Goal: Task Accomplishment & Management: Use online tool/utility

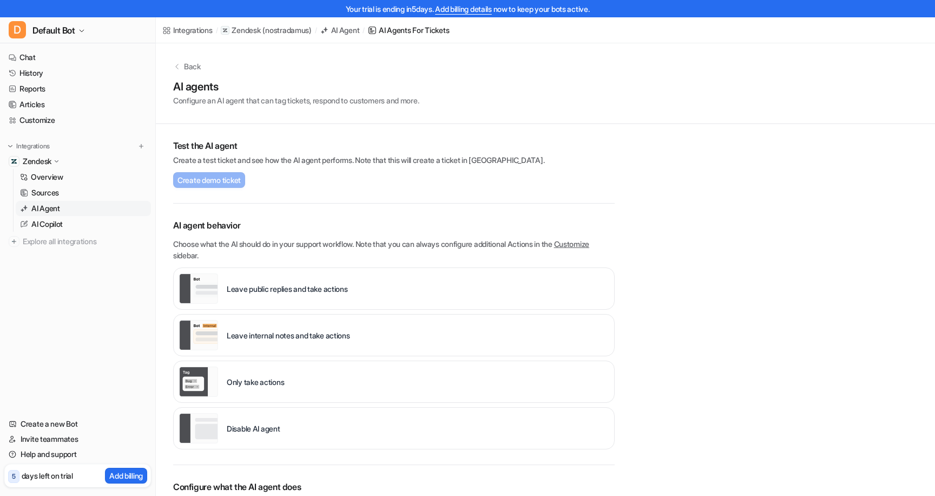
scroll to position [27, 0]
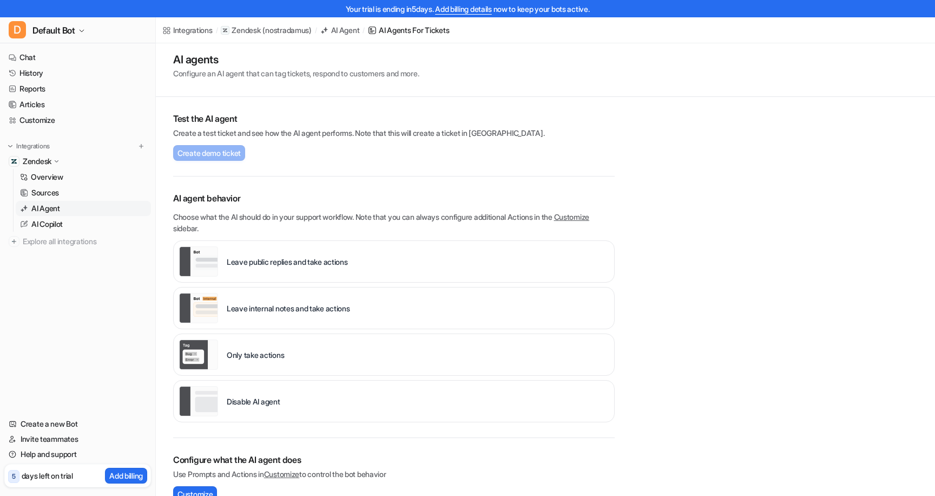
click at [793, 188] on div "**********" at bounding box center [545, 367] width 779 height 702
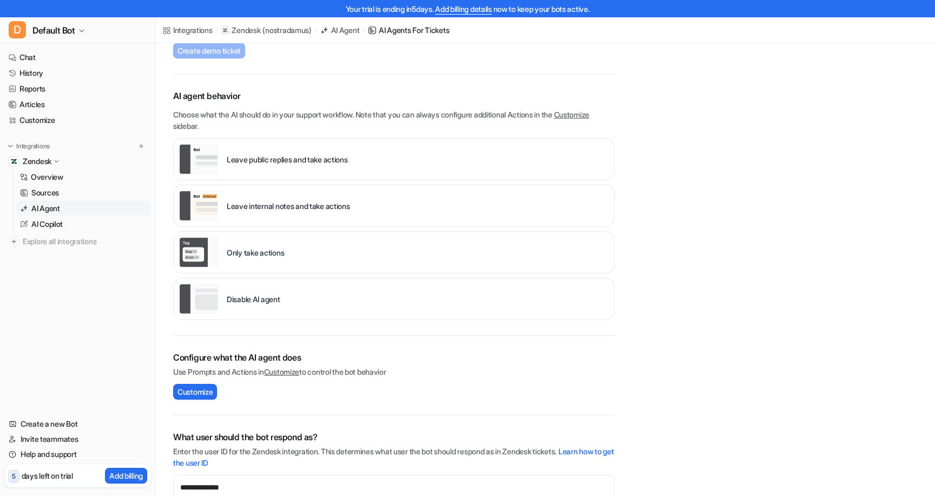
scroll to position [250, 0]
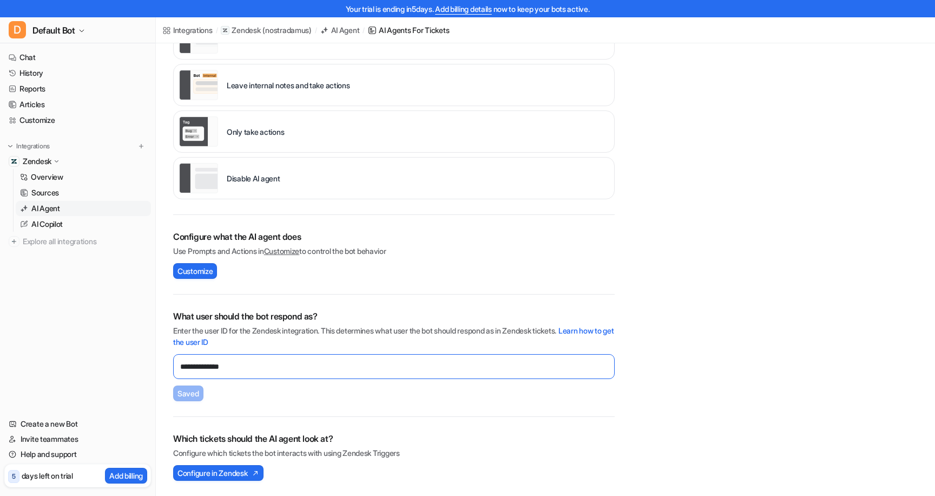
drag, startPoint x: 250, startPoint y: 363, endPoint x: 193, endPoint y: 362, distance: 57.3
click at [174, 362] on input "**********" at bounding box center [393, 366] width 441 height 25
paste input "text"
type input "**********"
drag, startPoint x: 188, startPoint y: 393, endPoint x: 202, endPoint y: 393, distance: 14.1
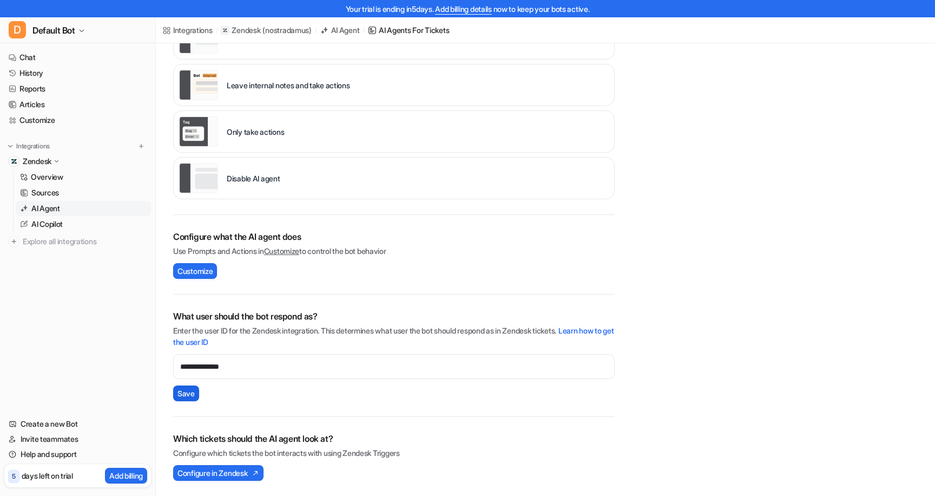
click at [189, 392] on span "Save" at bounding box center [185, 392] width 17 height 11
click at [217, 468] on span "Configure in Zendesk" at bounding box center [212, 472] width 70 height 11
click at [60, 209] on p "AI Agent" at bounding box center [45, 208] width 29 height 11
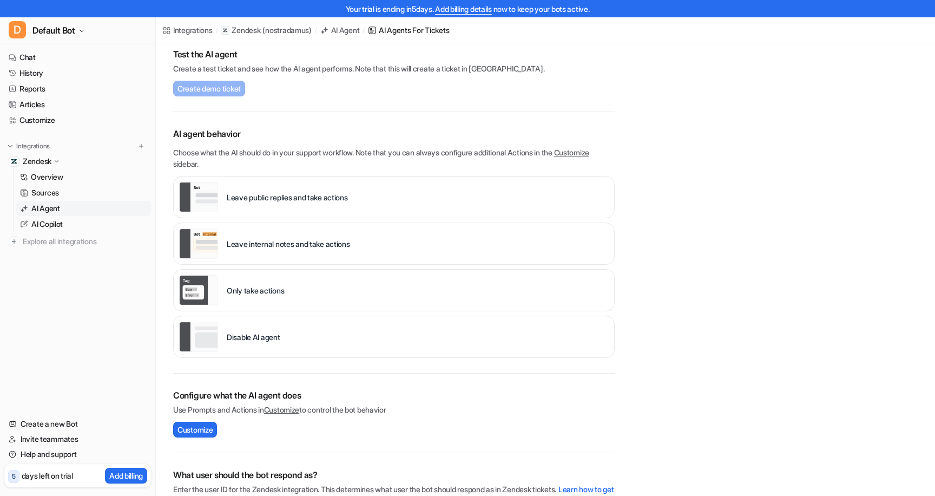
scroll to position [97, 0]
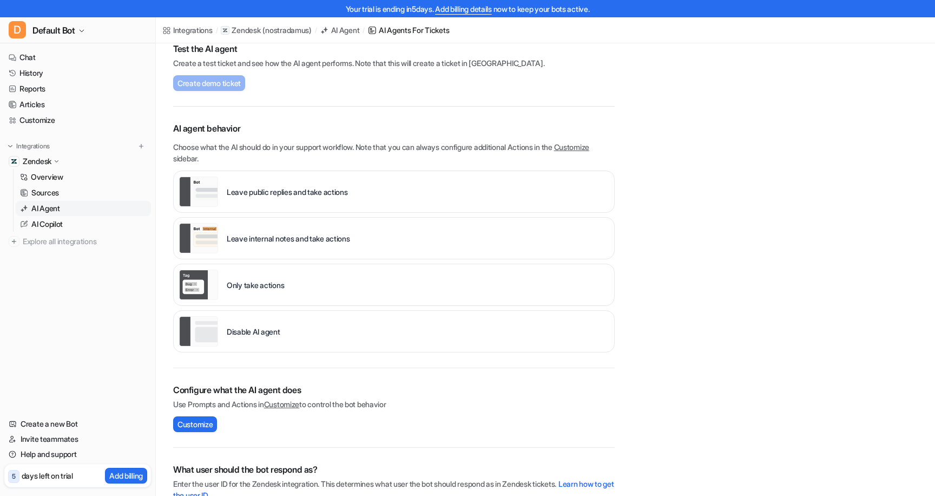
click at [318, 243] on p "Leave internal notes and take actions" at bounding box center [288, 238] width 123 height 11
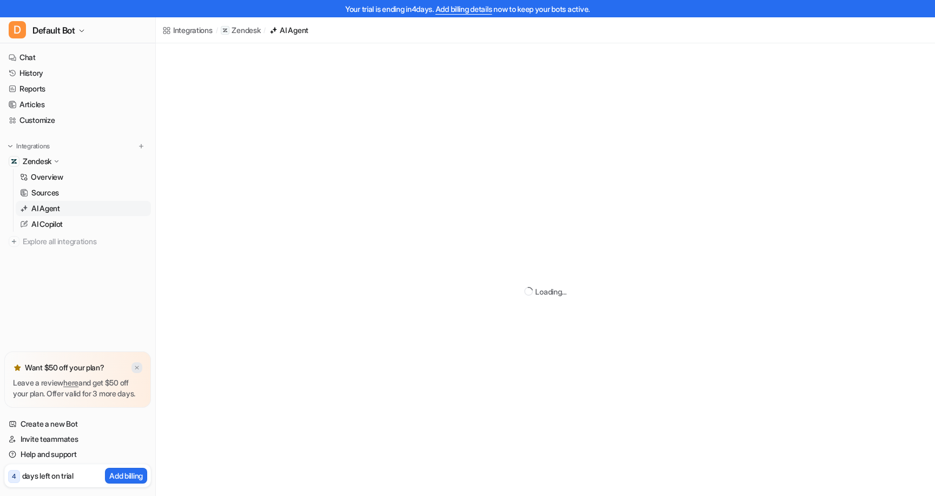
click at [136, 364] on img at bounding box center [137, 367] width 6 height 7
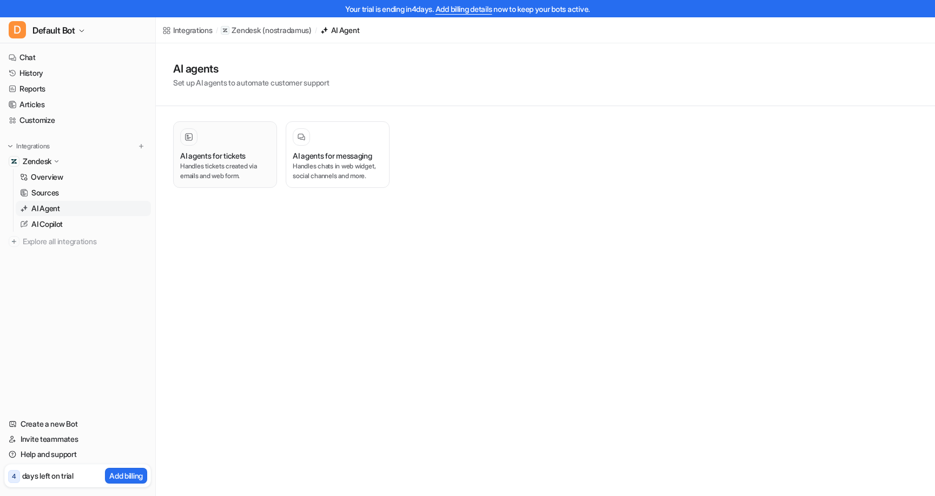
click at [212, 155] on h3 "AI agents for tickets" at bounding box center [212, 155] width 65 height 11
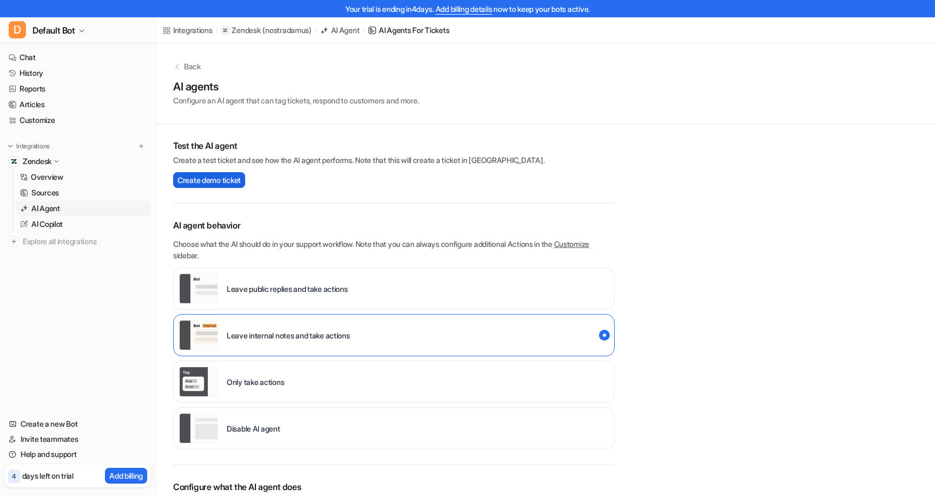
click at [203, 182] on span "Create demo ticket" at bounding box center [208, 179] width 63 height 11
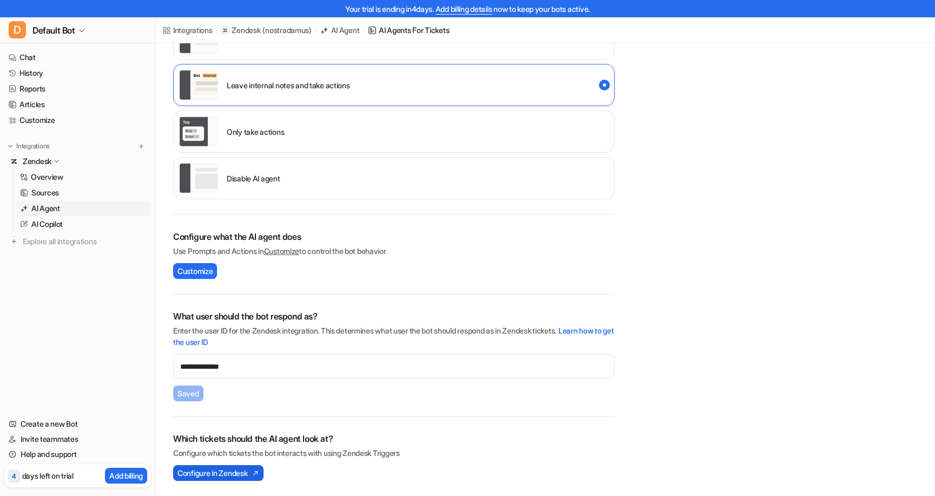
click at [245, 468] on span "Configure in Zendesk" at bounding box center [212, 472] width 70 height 11
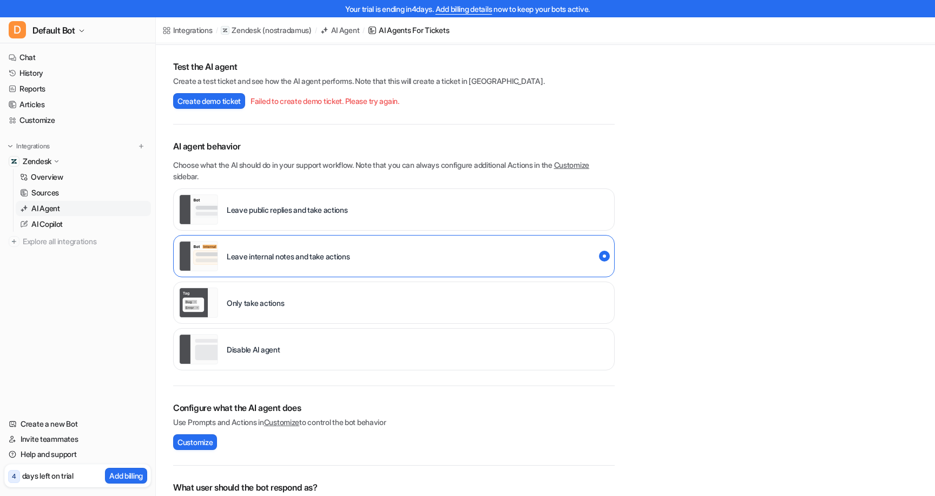
scroll to position [0, 0]
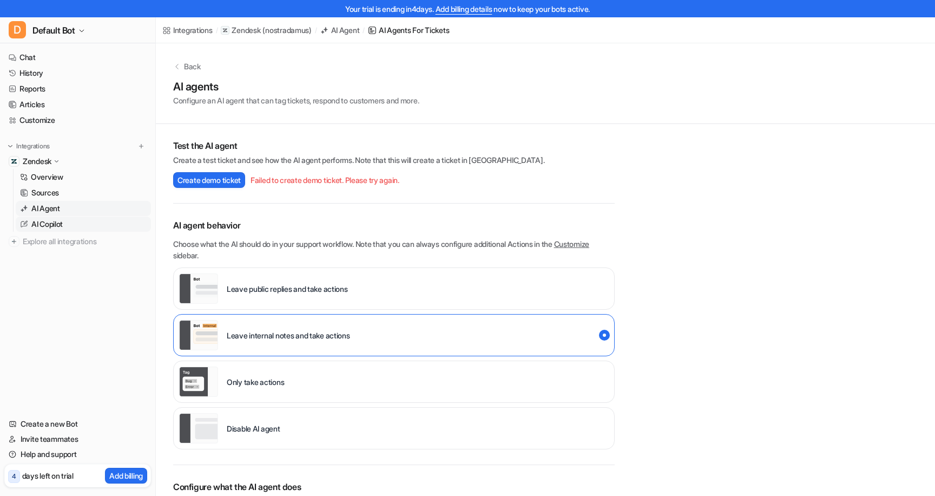
click at [52, 220] on p "AI Copilot" at bounding box center [46, 224] width 31 height 11
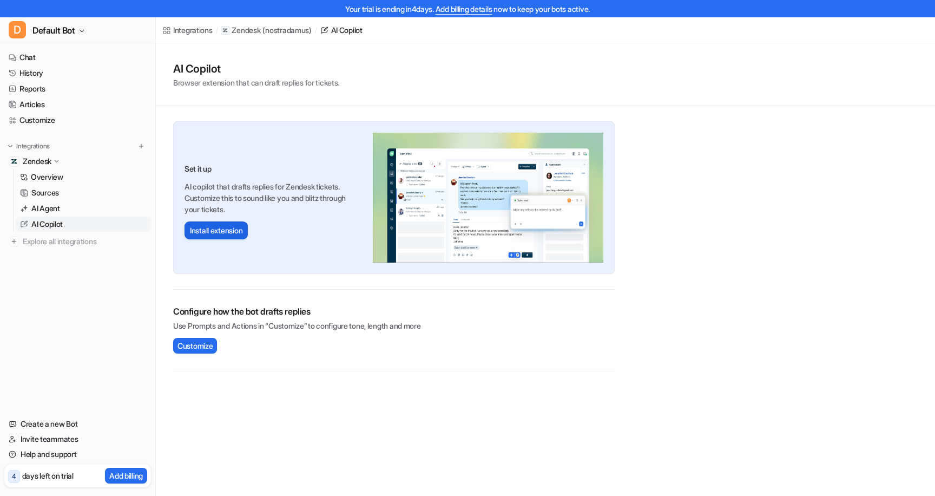
click at [232, 228] on button "Install extension" at bounding box center [215, 230] width 63 height 18
click at [199, 343] on span "Customize" at bounding box center [194, 345] width 35 height 11
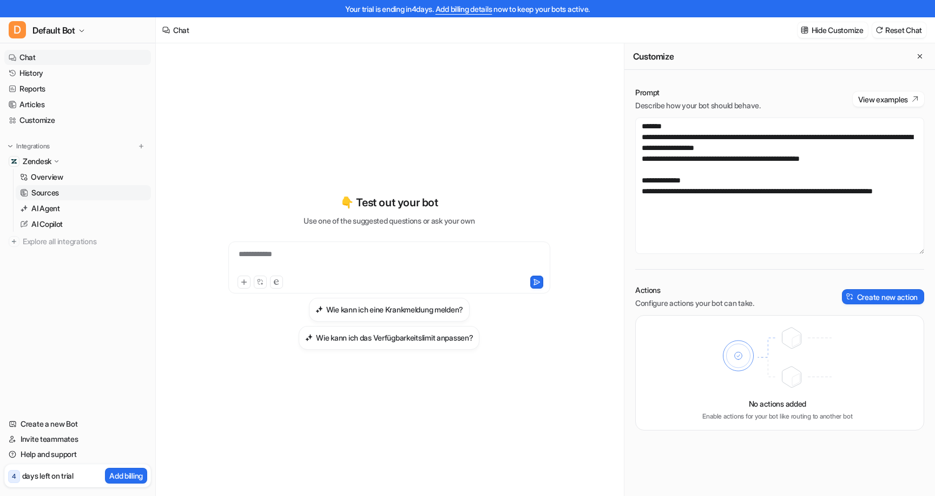
click at [62, 195] on link "Sources" at bounding box center [83, 192] width 135 height 15
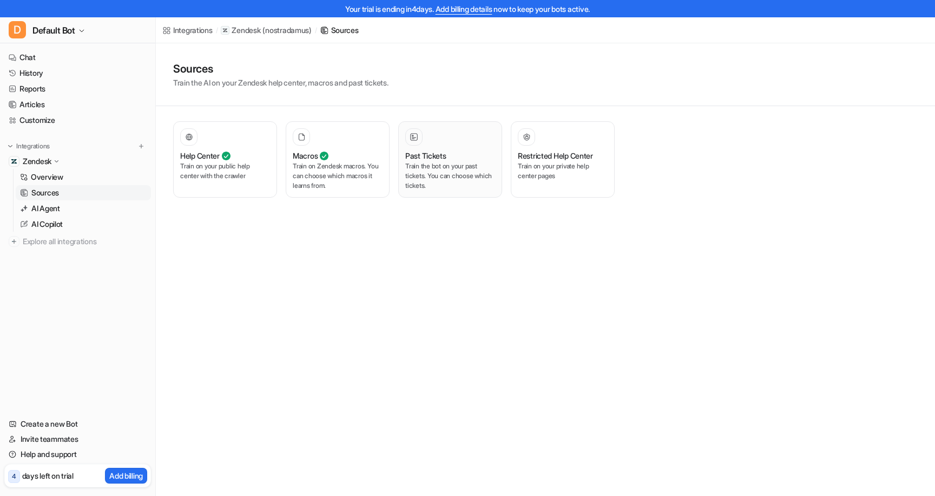
click at [440, 155] on h3 "Past Tickets" at bounding box center [425, 155] width 41 height 11
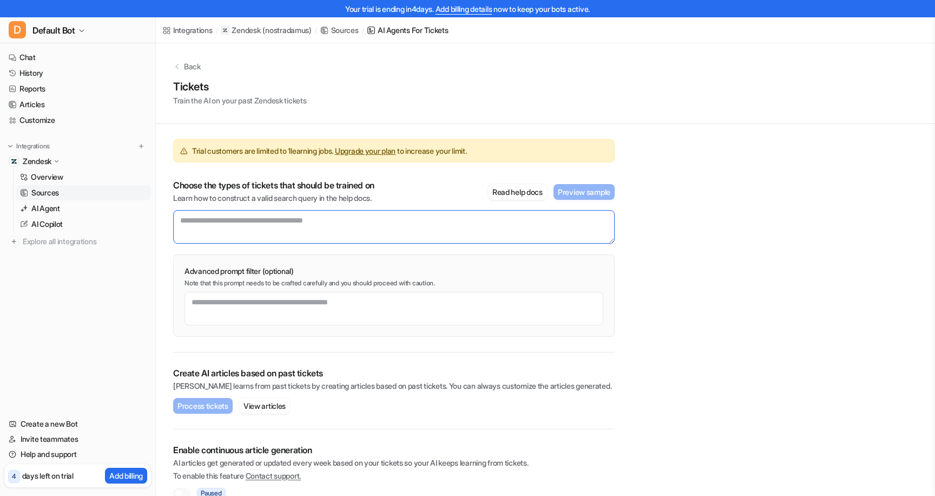
click at [314, 222] on textarea at bounding box center [393, 227] width 441 height 34
click at [527, 190] on button "Read help docs" at bounding box center [517, 192] width 59 height 16
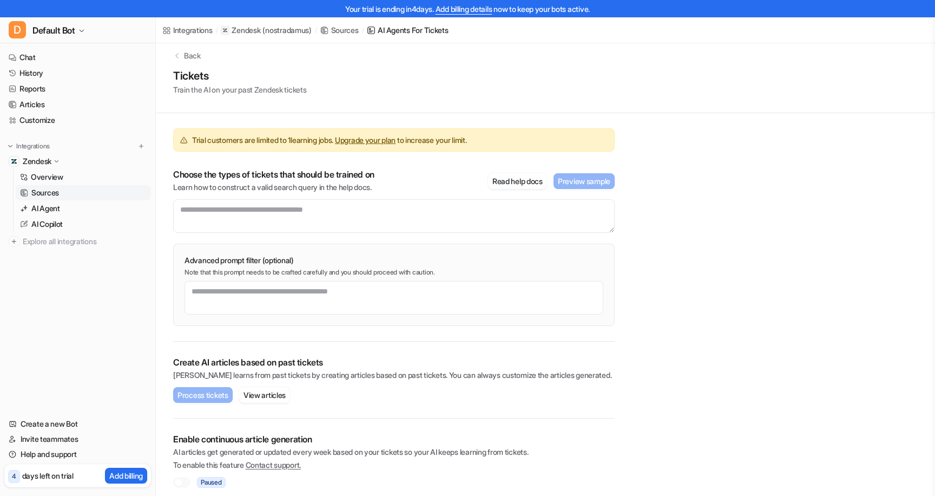
scroll to position [18, 0]
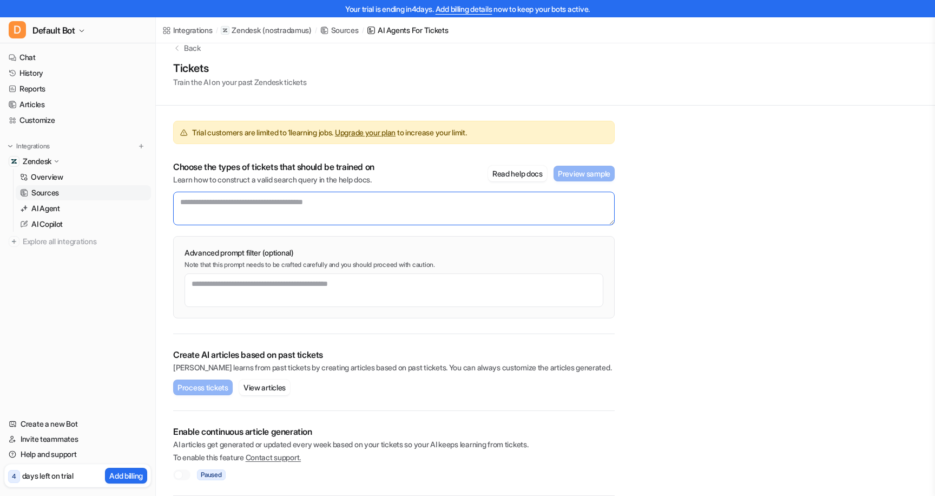
click at [353, 201] on textarea at bounding box center [393, 209] width 441 height 34
type textarea "*"
drag, startPoint x: 380, startPoint y: 202, endPoint x: 252, endPoint y: 291, distance: 155.6
click at [269, 315] on div "Trial customers are limited to 1 learning jobs. Upgrade your plan to increase y…" at bounding box center [393, 219] width 441 height 228
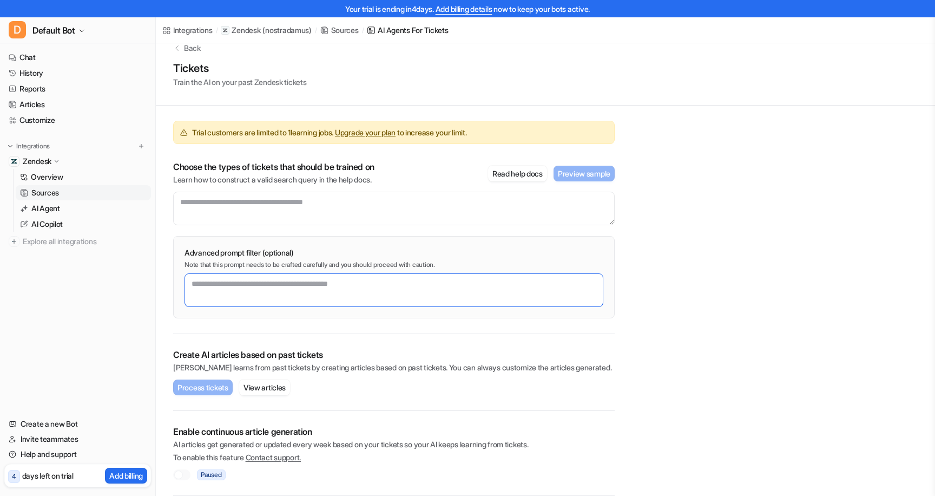
click at [240, 289] on textarea at bounding box center [393, 290] width 419 height 34
type textarea "**********"
drag, startPoint x: 330, startPoint y: 284, endPoint x: 184, endPoint y: 280, distance: 146.1
click at [184, 280] on div "**********" at bounding box center [393, 277] width 441 height 82
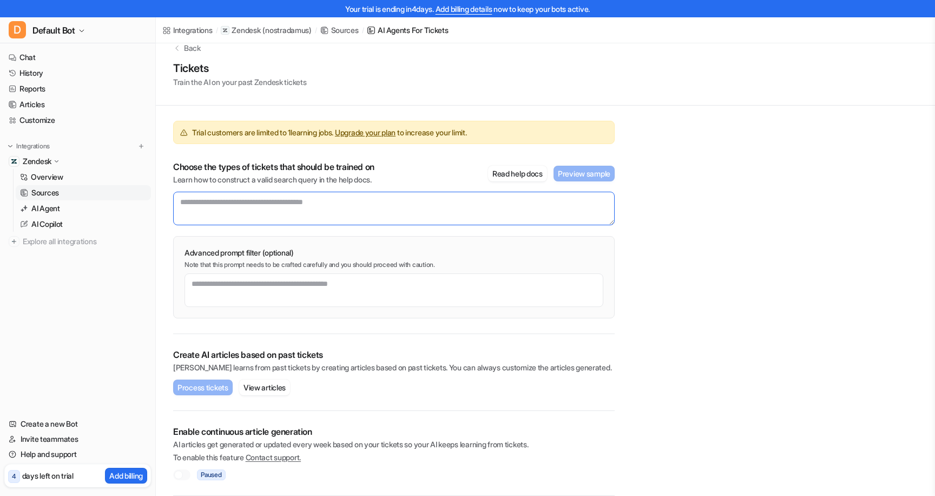
click at [227, 207] on textarea at bounding box center [393, 209] width 441 height 34
paste textarea "**********"
type textarea "**********"
click at [591, 175] on button "Preview sample" at bounding box center [583, 174] width 61 height 16
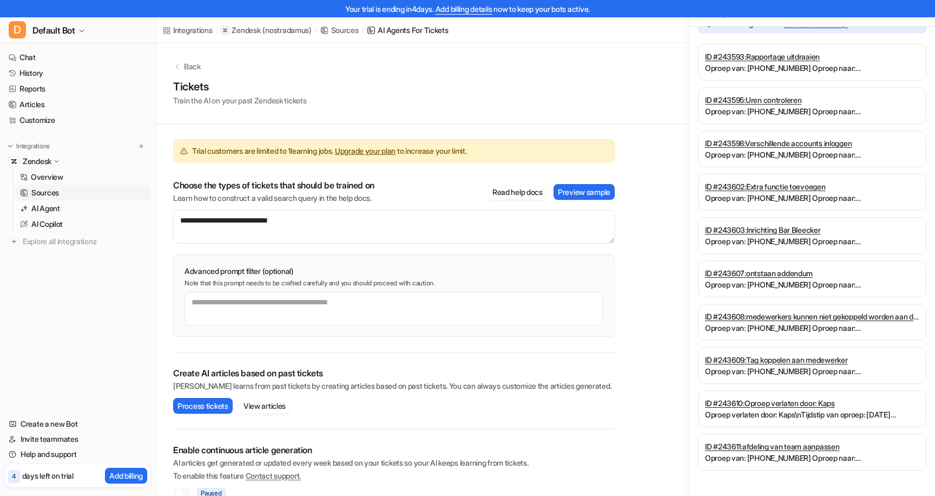
scroll to position [0, 0]
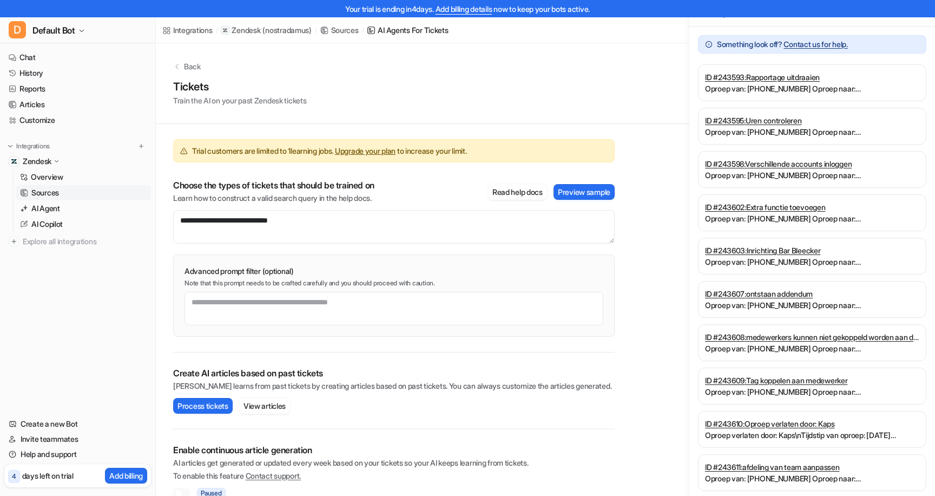
click at [651, 247] on div "**********" at bounding box center [545, 278] width 779 height 471
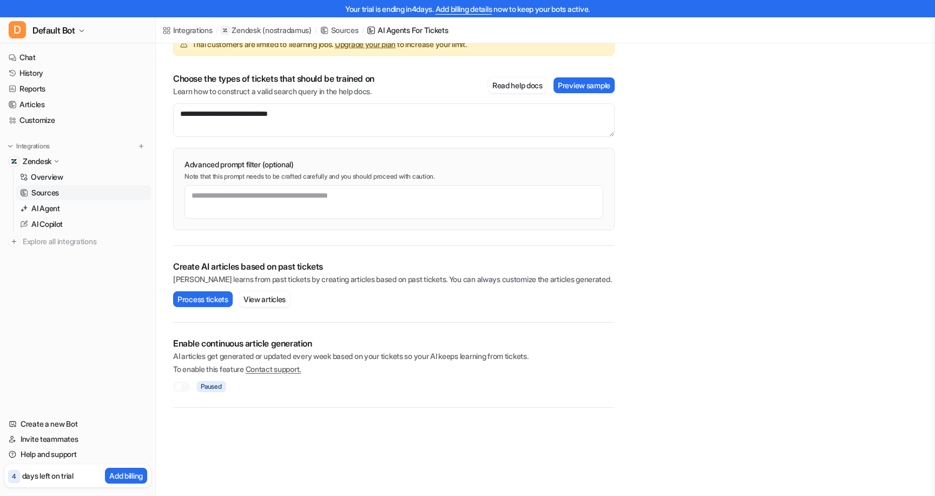
scroll to position [124, 0]
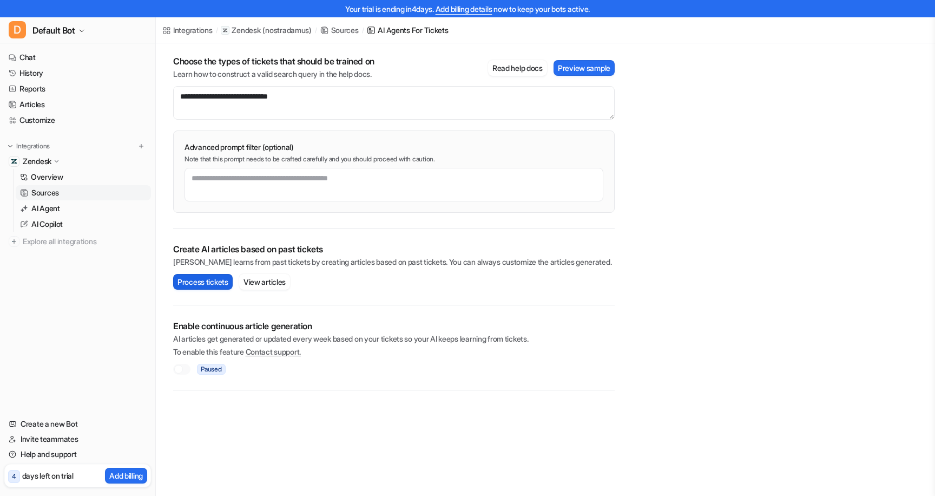
click at [212, 282] on button "Process tickets" at bounding box center [203, 282] width 60 height 16
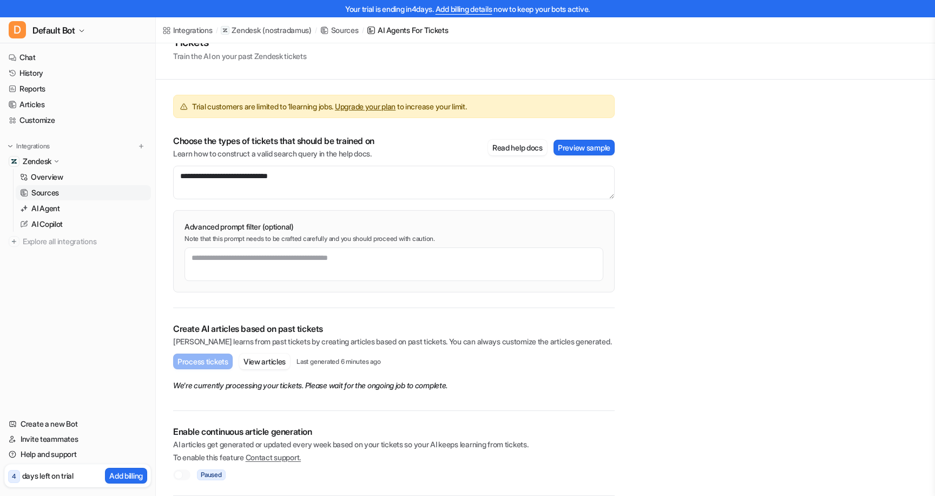
scroll to position [18, 0]
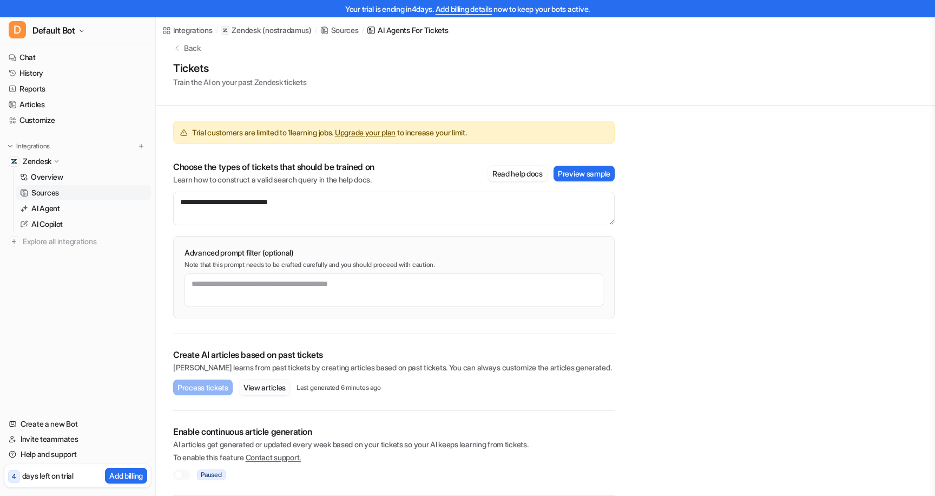
click at [269, 388] on button "View articles" at bounding box center [264, 387] width 51 height 16
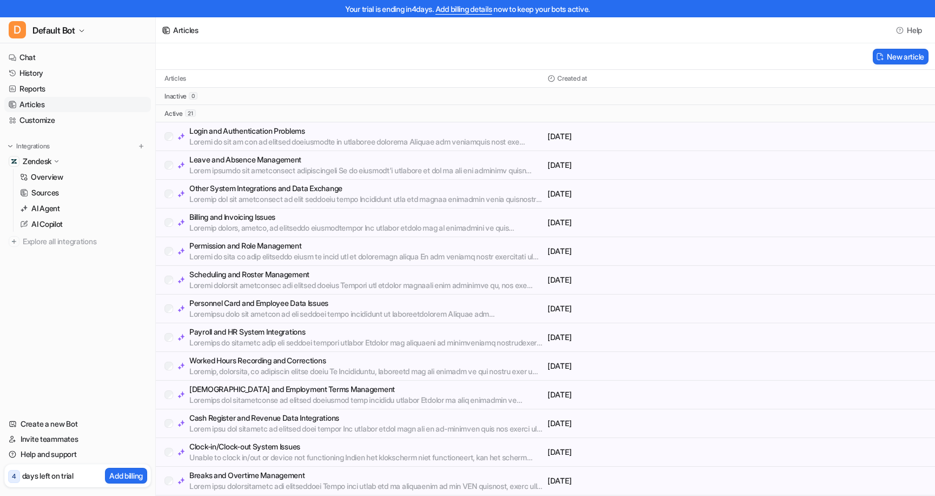
click at [353, 133] on p "Login and Authentication Problems" at bounding box center [366, 131] width 354 height 11
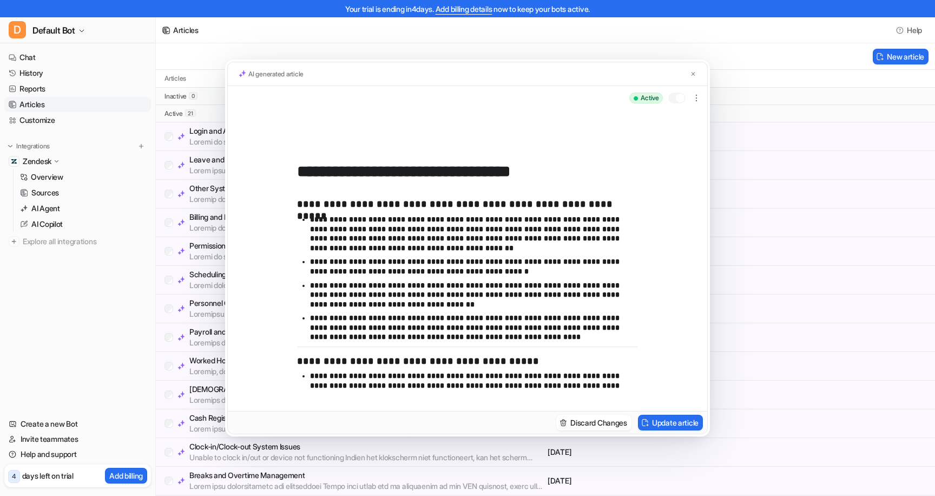
scroll to position [15, 0]
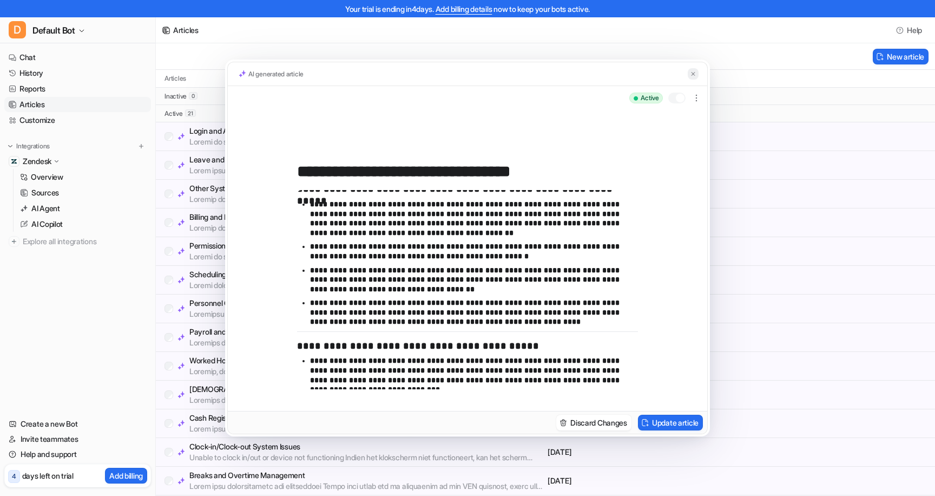
click at [693, 72] on img at bounding box center [693, 73] width 6 height 7
